Goal: Browse casually

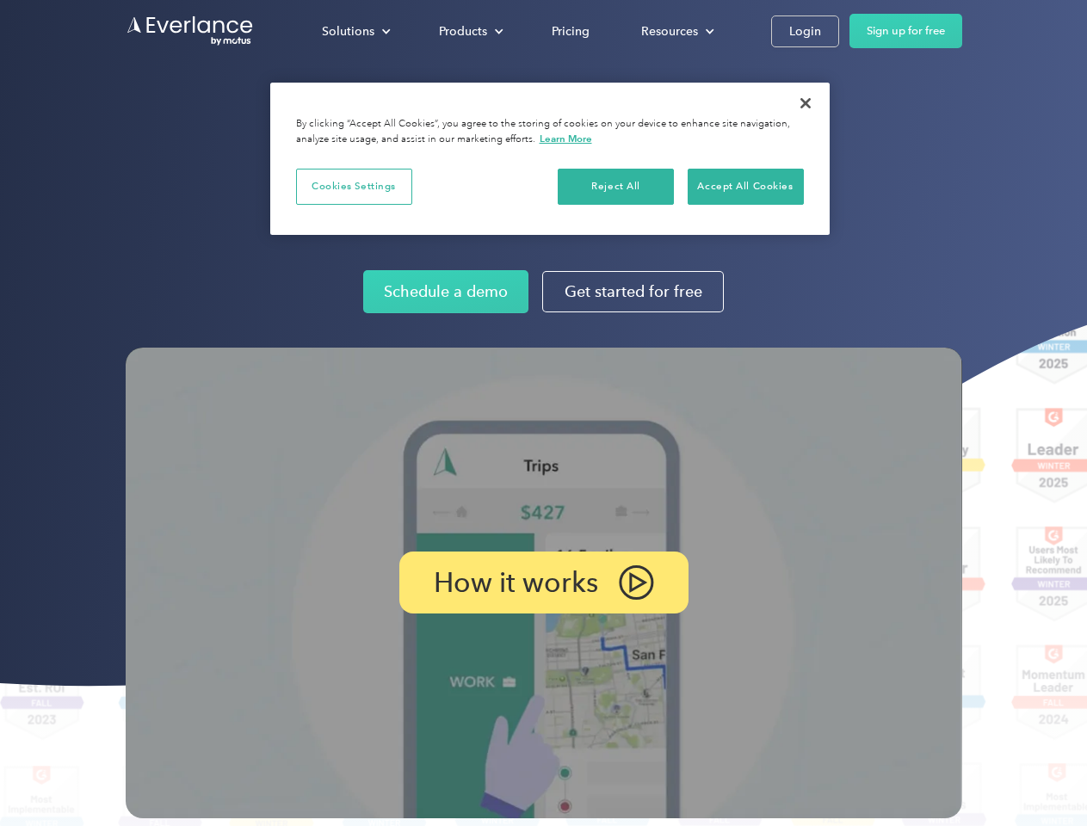
click at [543, 413] on img at bounding box center [544, 583] width 837 height 471
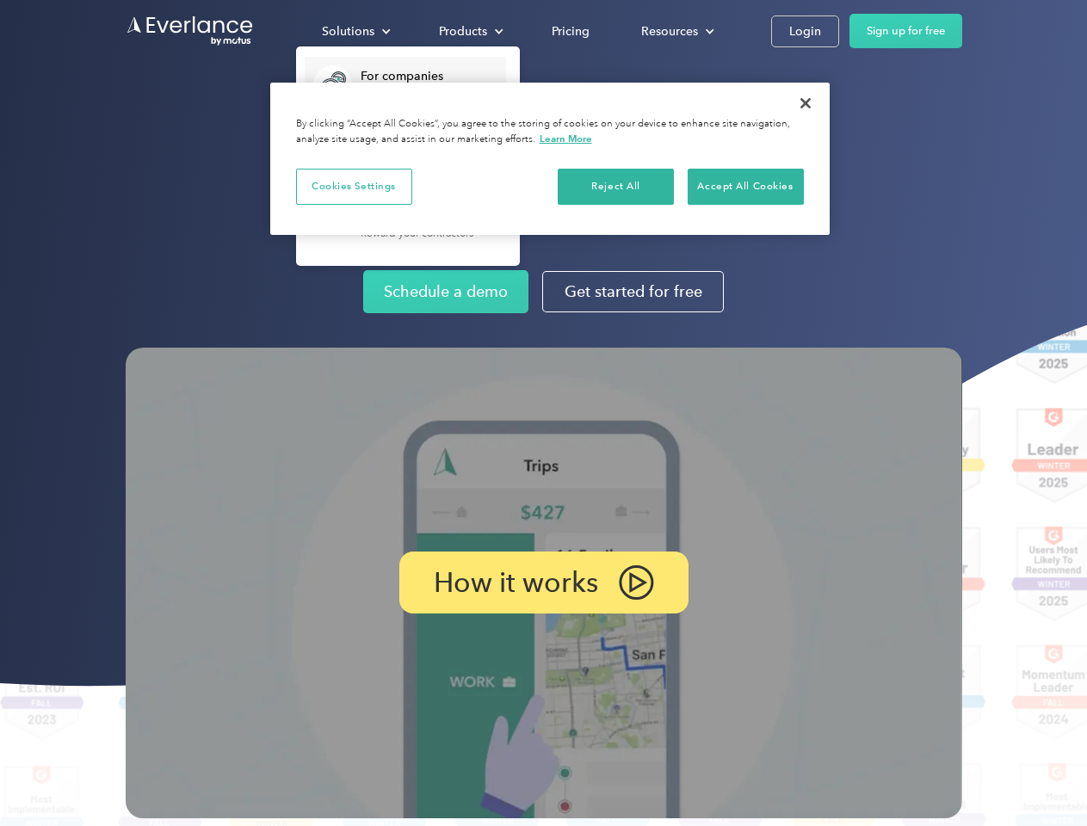
click at [356, 31] on div "Solutions" at bounding box center [348, 32] width 53 height 22
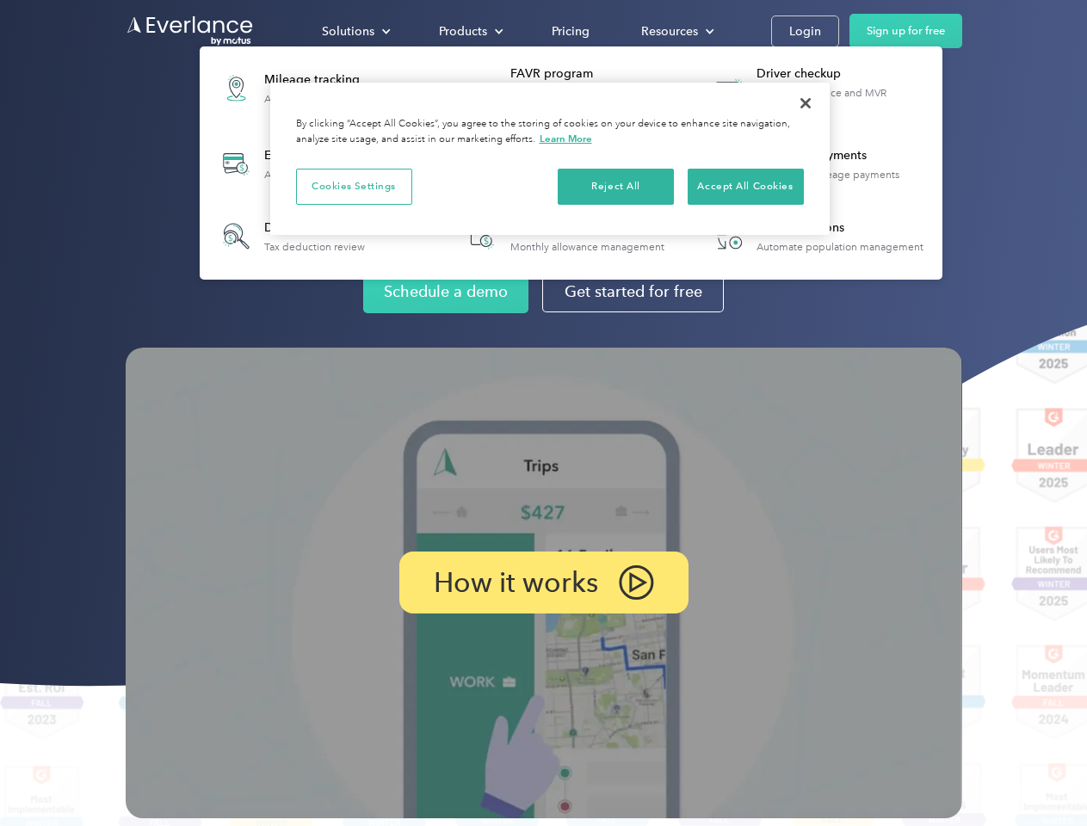
click at [469, 31] on div "Products" at bounding box center [463, 32] width 48 height 22
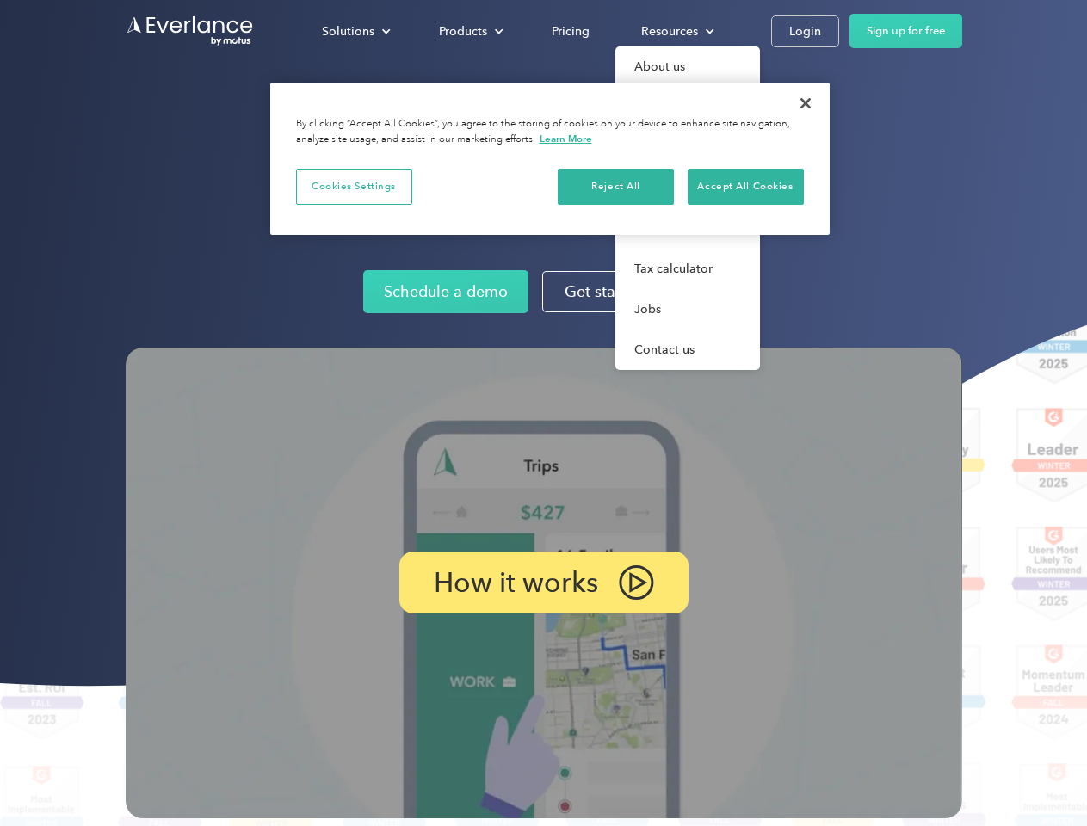
click at [676, 31] on div "Resources" at bounding box center [669, 32] width 57 height 22
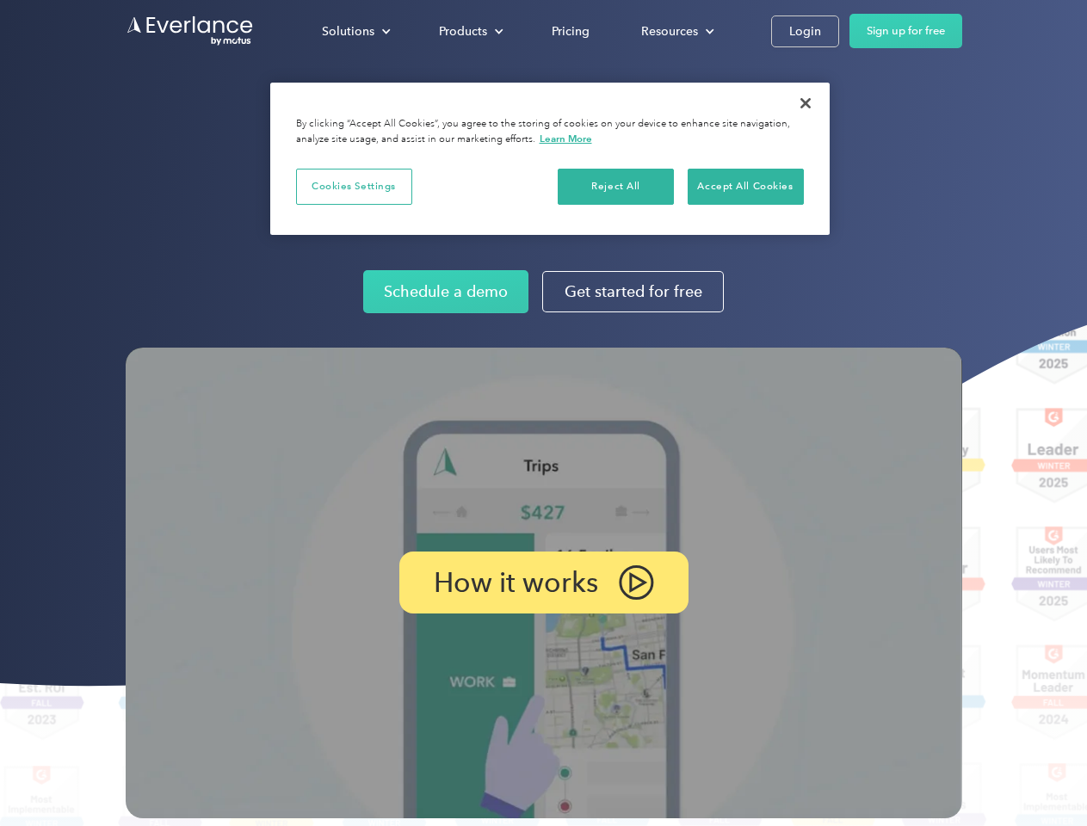
click at [543, 583] on p "How it works" at bounding box center [516, 582] width 164 height 21
click at [354, 186] on button "Cookies Settings" at bounding box center [354, 187] width 116 height 36
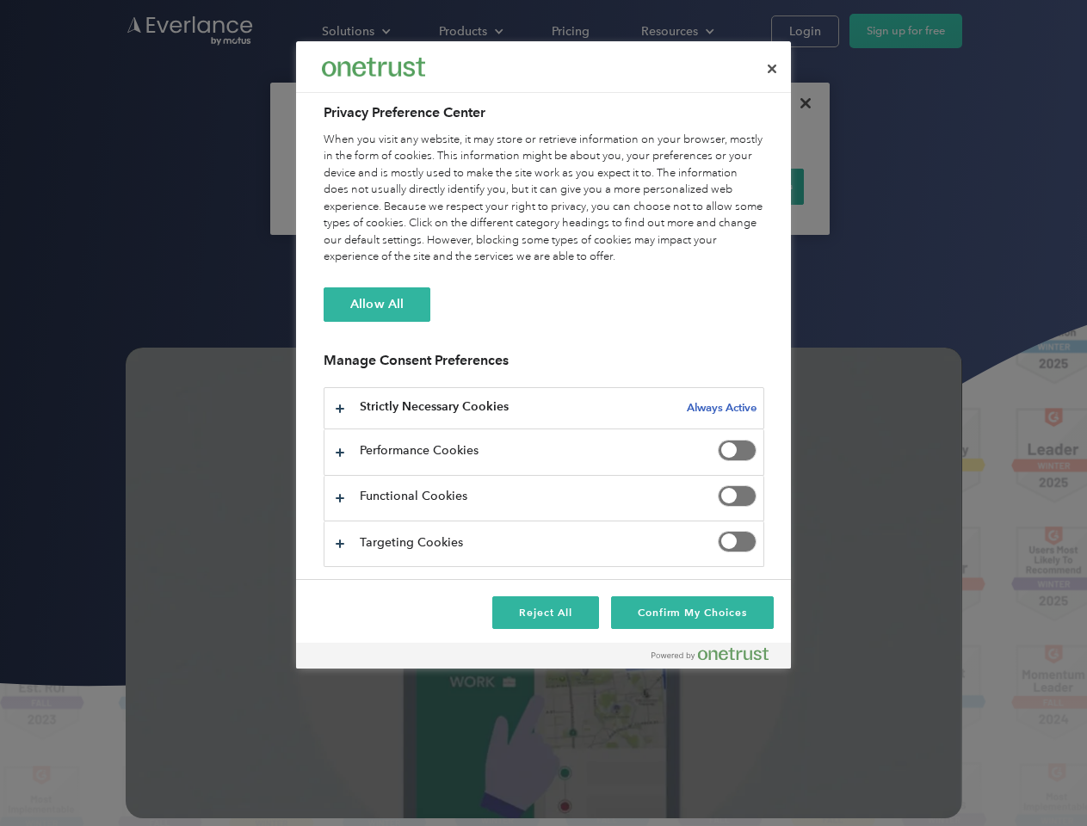
click at [616, 186] on div "When you visit any website, it may store or retrieve information on your browse…" at bounding box center [544, 199] width 441 height 134
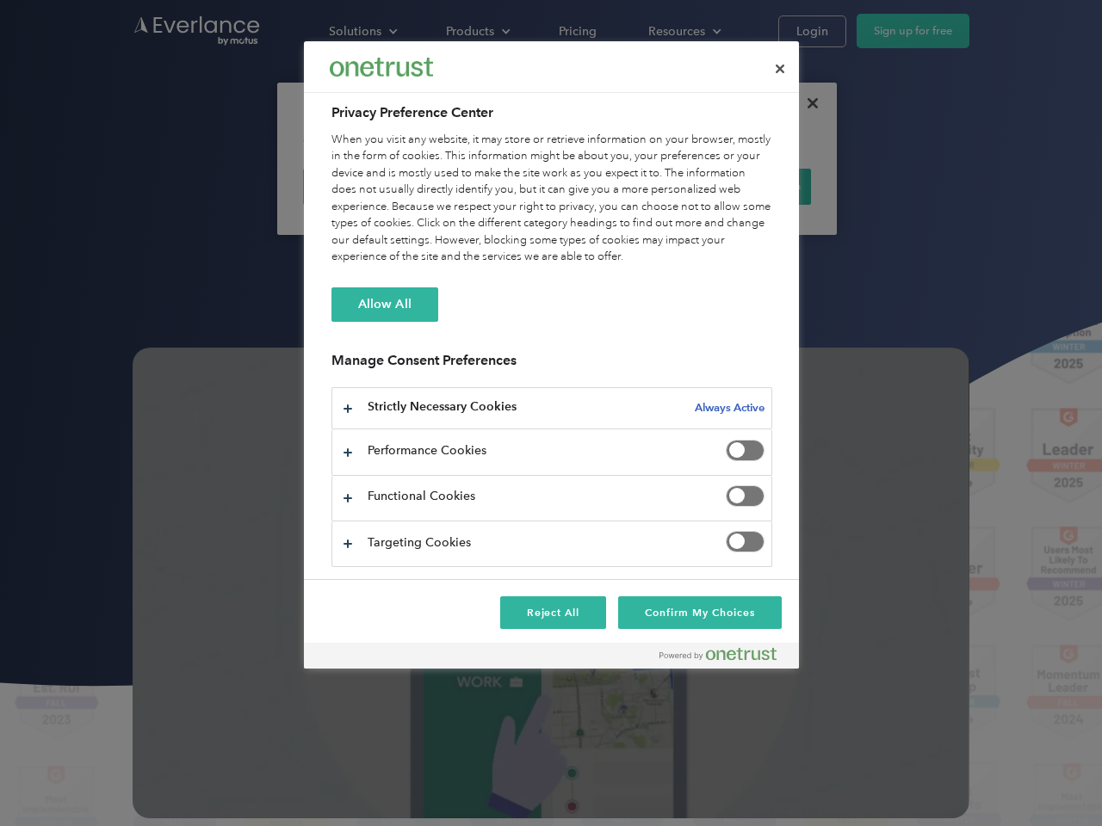
click at [745, 186] on div "When you visit any website, it may store or retrieve information on your browse…" at bounding box center [551, 199] width 441 height 134
click at [806, 103] on div at bounding box center [551, 413] width 1102 height 826
